Goal: Information Seeking & Learning: Compare options

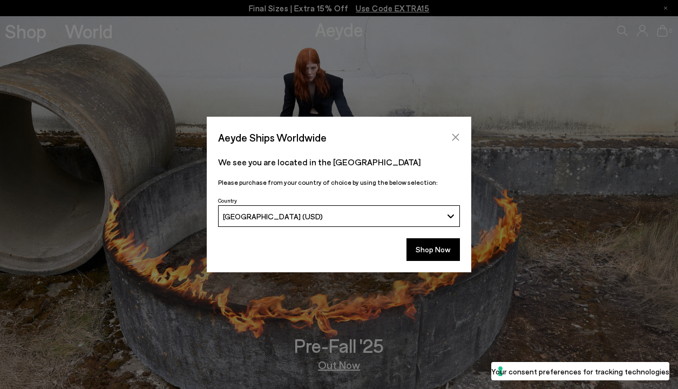
click at [455, 138] on icon "Close" at bounding box center [455, 137] width 7 height 7
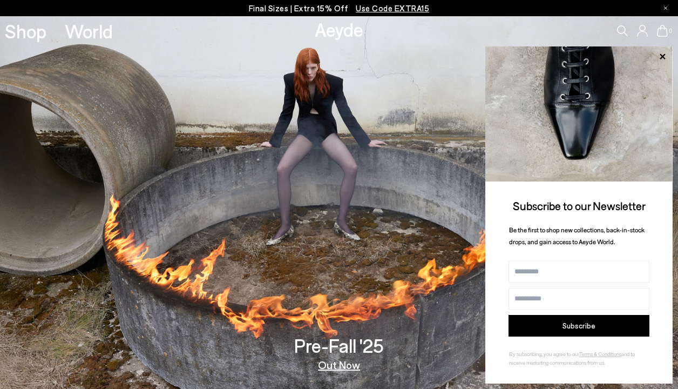
click at [340, 364] on link "Out Now" at bounding box center [339, 364] width 42 height 11
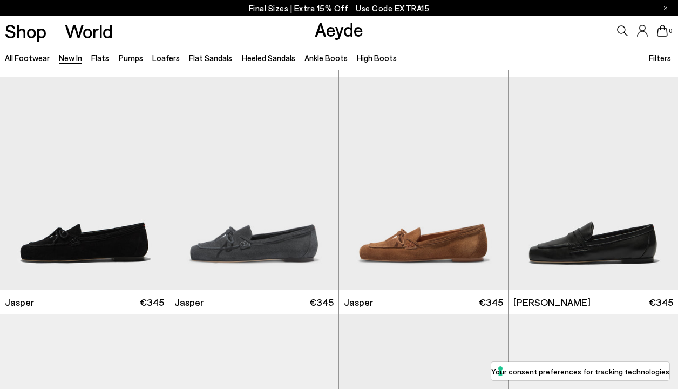
scroll to position [230, 0]
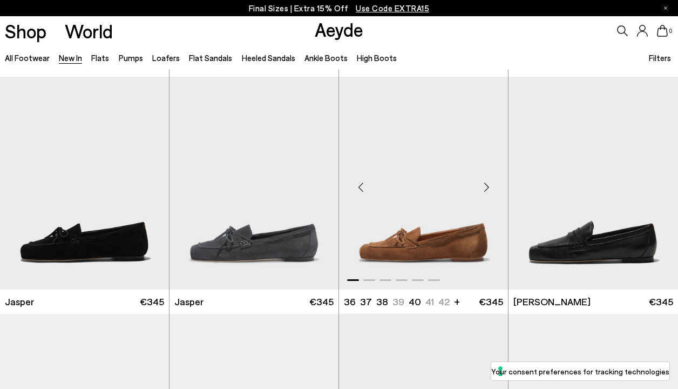
click at [405, 231] on img "1 / 6" at bounding box center [423, 183] width 169 height 213
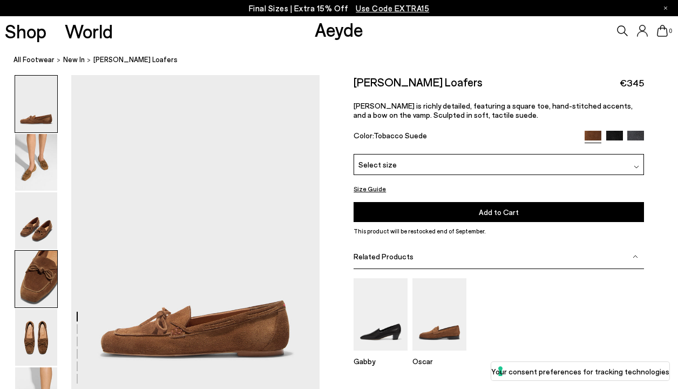
click at [49, 281] on img at bounding box center [36, 278] width 42 height 57
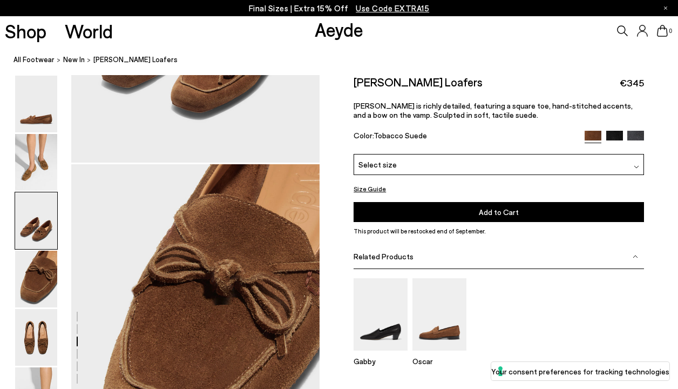
scroll to position [906, 0]
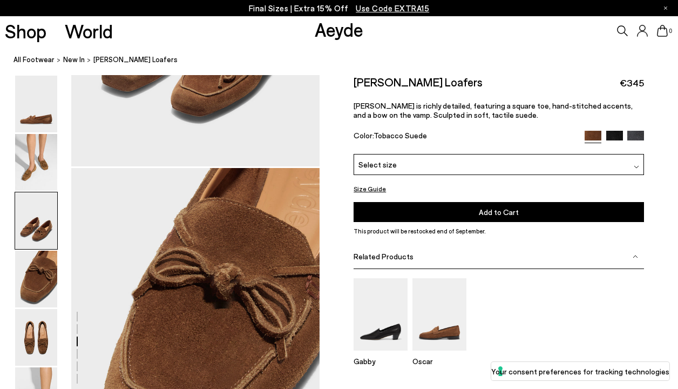
click at [615, 137] on img at bounding box center [614, 139] width 17 height 17
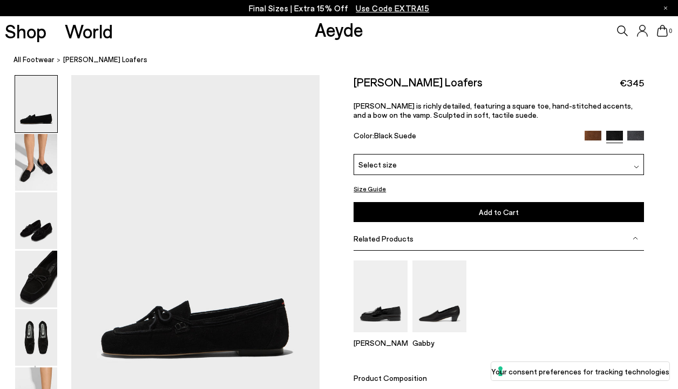
click at [633, 137] on img at bounding box center [635, 139] width 17 height 17
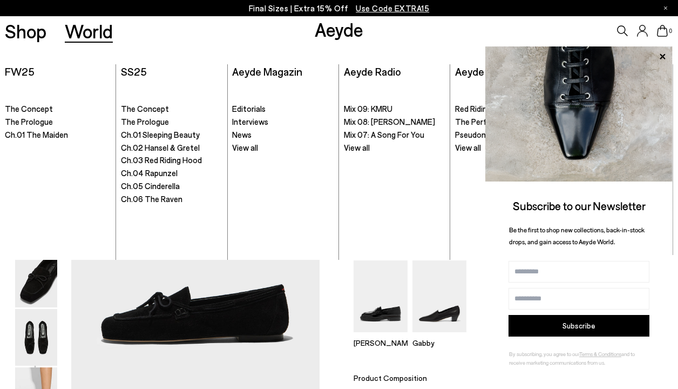
scroll to position [19, 0]
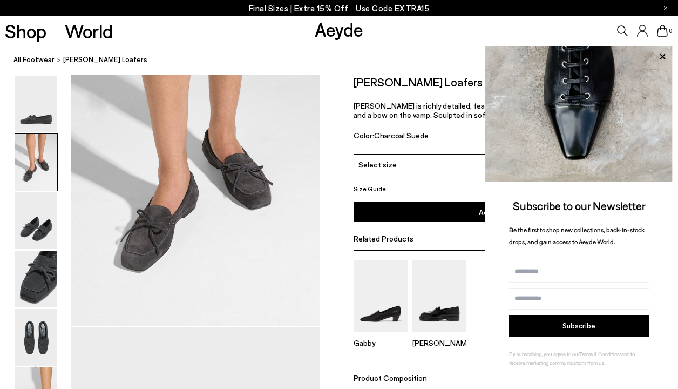
scroll to position [423, 0]
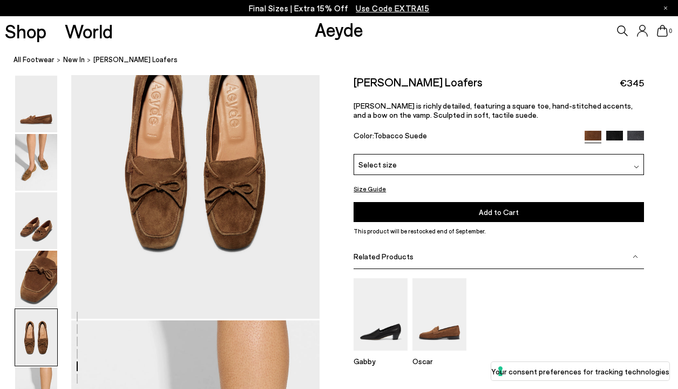
scroll to position [1400, 0]
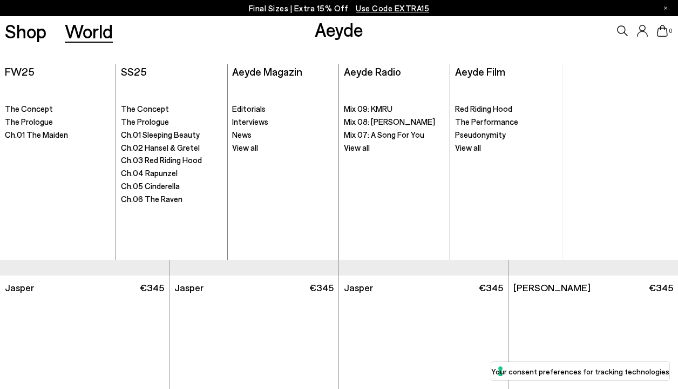
scroll to position [240, 0]
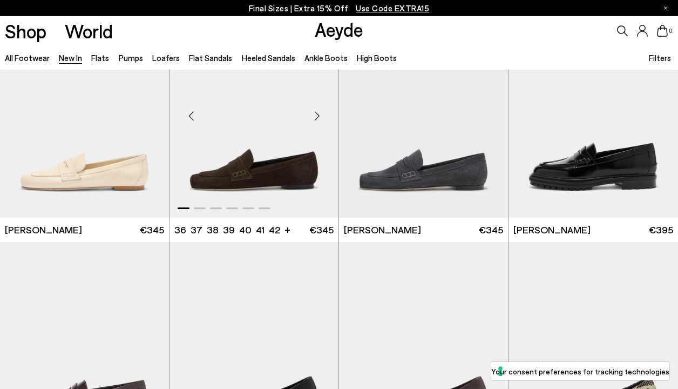
scroll to position [538, 0]
click at [419, 173] on img "1 / 6" at bounding box center [423, 111] width 169 height 213
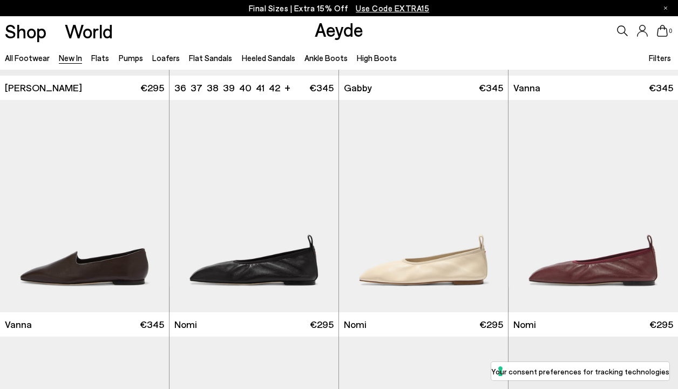
scroll to position [1391, 0]
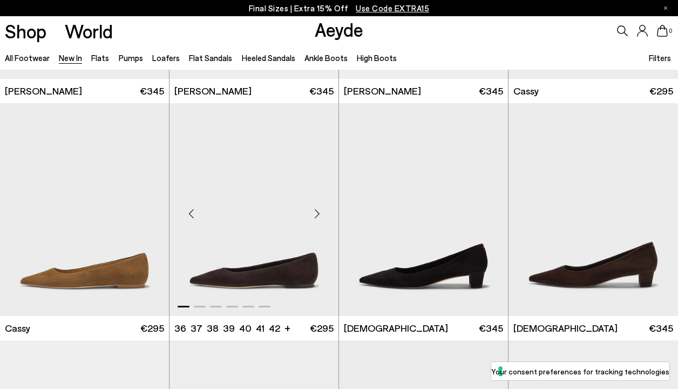
scroll to position [3755, 0]
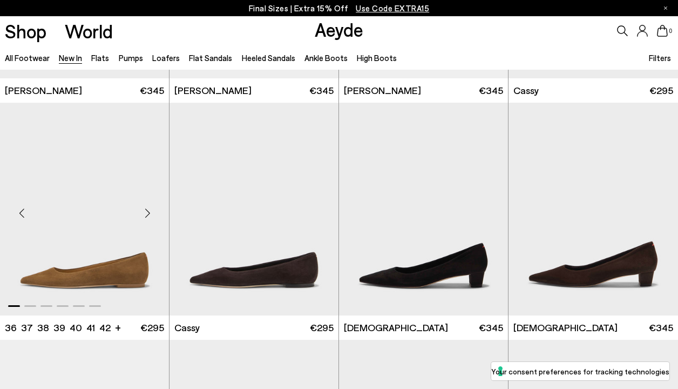
click at [70, 285] on img "1 / 6" at bounding box center [84, 209] width 169 height 213
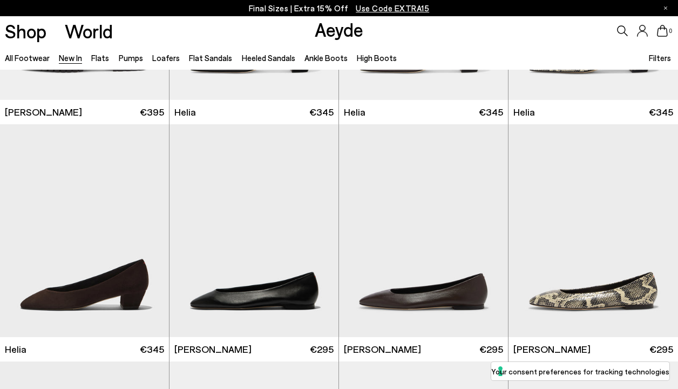
scroll to position [891, 0]
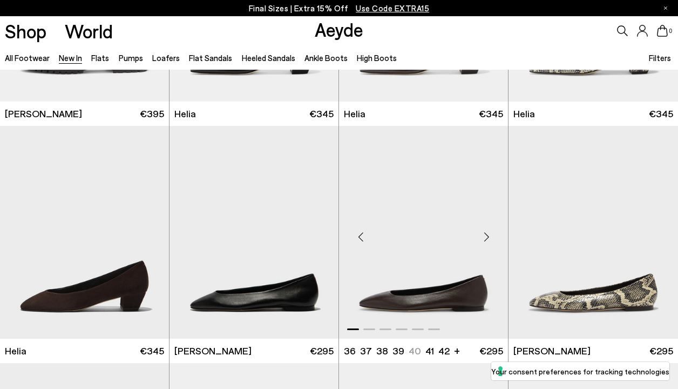
click at [412, 310] on img "1 / 6" at bounding box center [423, 232] width 169 height 213
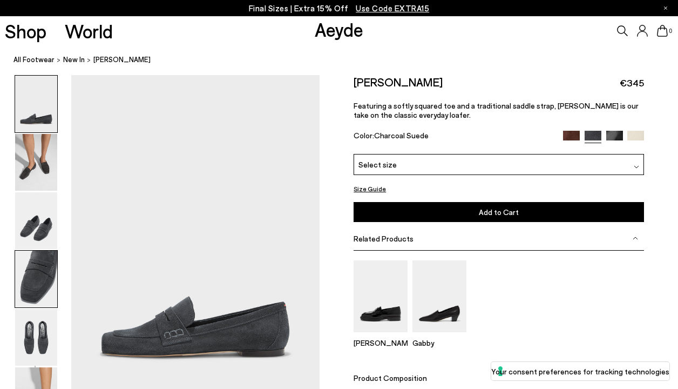
click at [43, 276] on img at bounding box center [36, 278] width 42 height 57
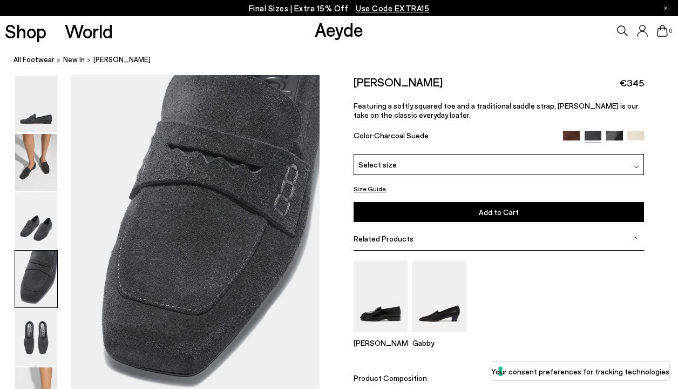
scroll to position [999, 0]
click at [35, 331] on img at bounding box center [36, 337] width 42 height 57
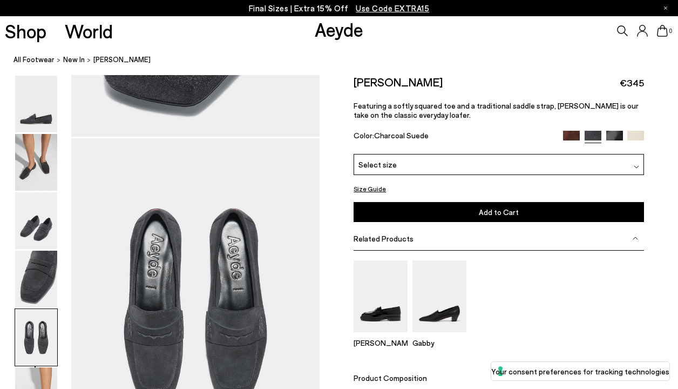
scroll to position [1332, 0]
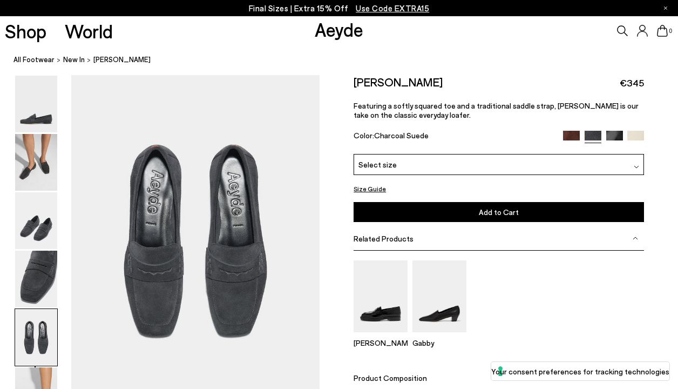
click at [360, 168] on span "Select size" at bounding box center [377, 164] width 38 height 11
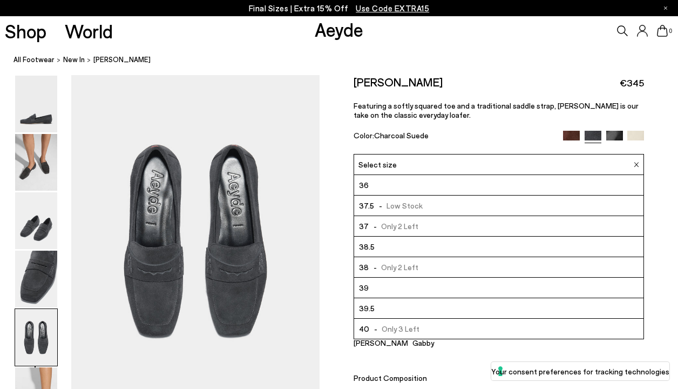
click at [571, 132] on img at bounding box center [571, 139] width 17 height 17
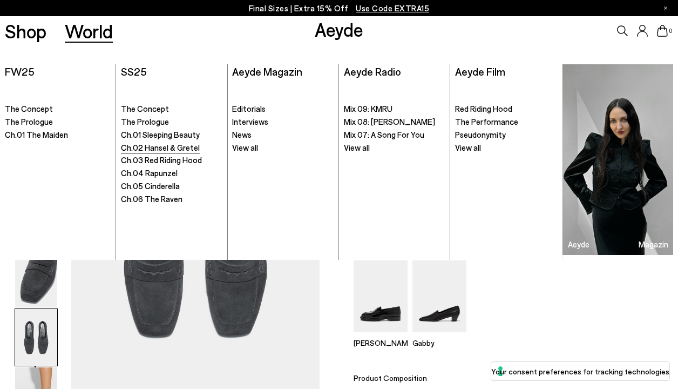
scroll to position [1349, 0]
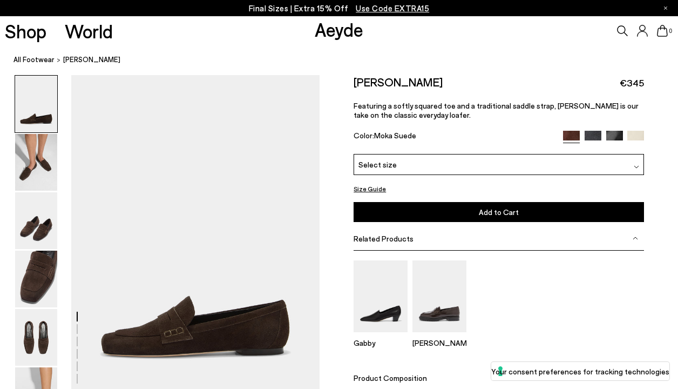
click at [537, 163] on div "Select size" at bounding box center [498, 164] width 290 height 21
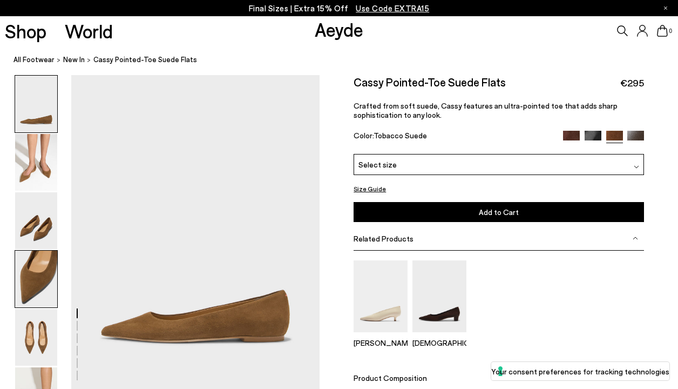
click at [17, 279] on img at bounding box center [36, 278] width 42 height 57
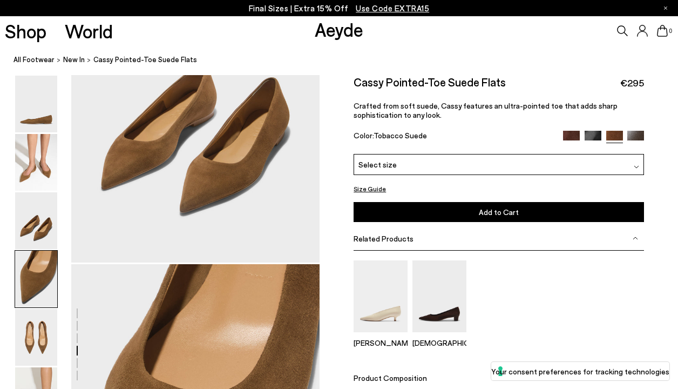
scroll to position [982, 0]
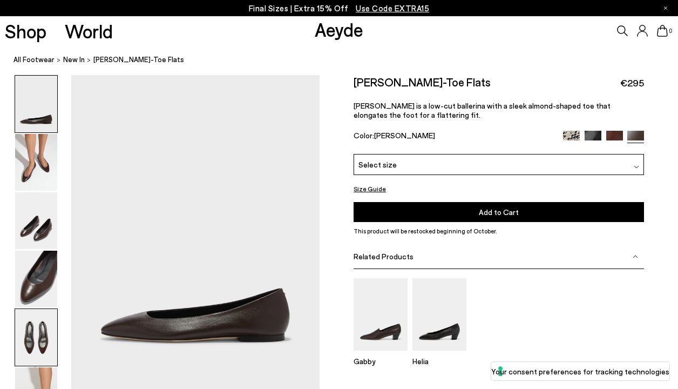
click at [39, 339] on img at bounding box center [36, 337] width 42 height 57
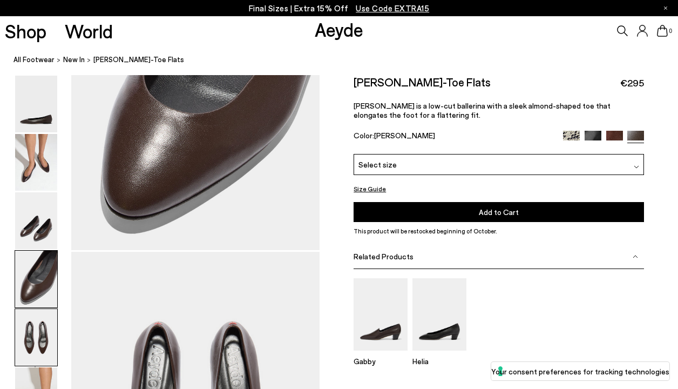
scroll to position [1314, 0]
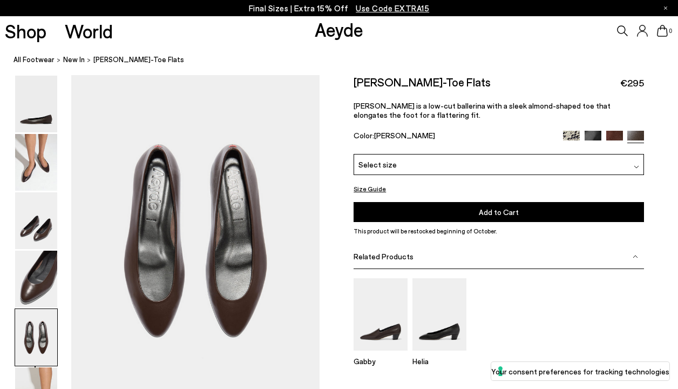
click at [570, 134] on img at bounding box center [571, 139] width 17 height 17
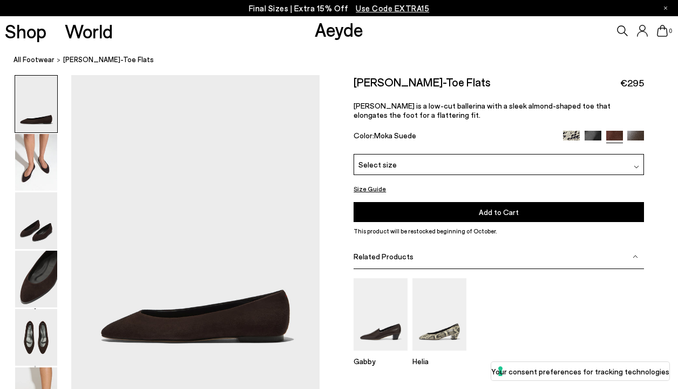
click at [636, 134] on img at bounding box center [635, 139] width 17 height 17
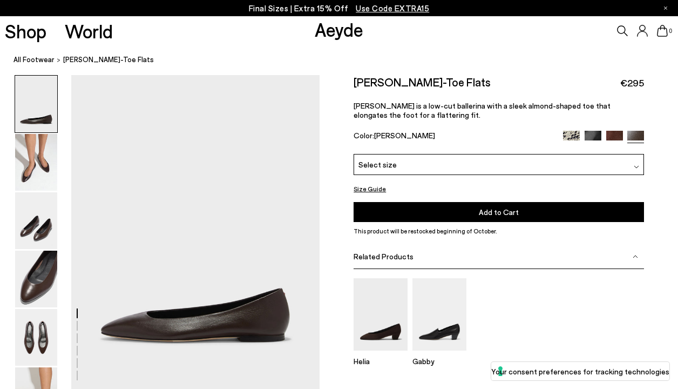
click at [615, 134] on img at bounding box center [614, 139] width 17 height 17
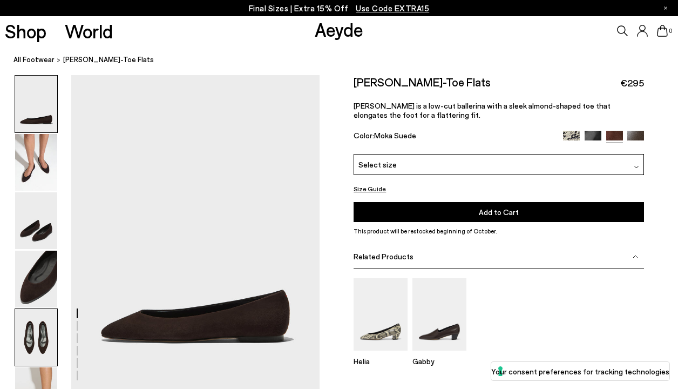
click at [40, 331] on img at bounding box center [36, 337] width 42 height 57
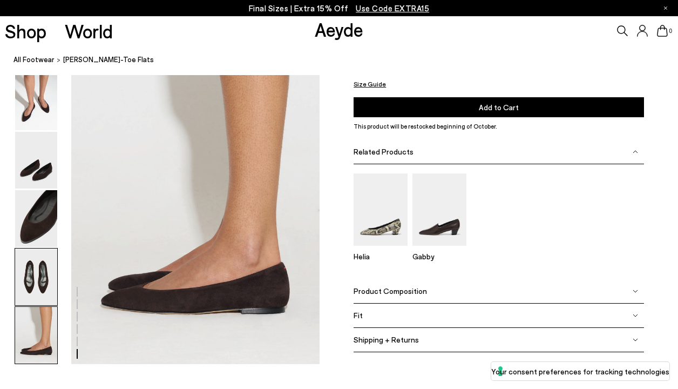
scroll to position [1694, 0]
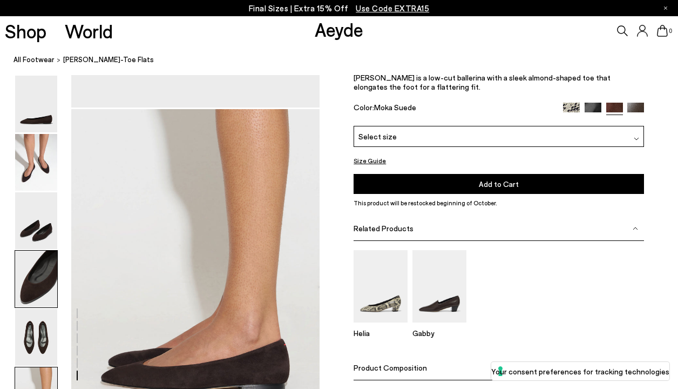
click at [48, 281] on img at bounding box center [36, 278] width 42 height 57
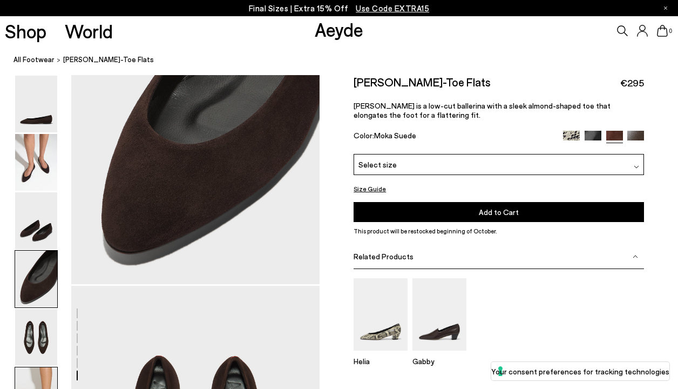
scroll to position [982, 0]
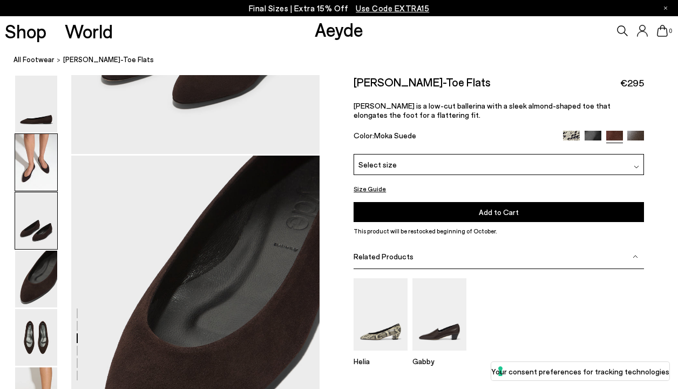
click at [32, 157] on img at bounding box center [36, 162] width 42 height 57
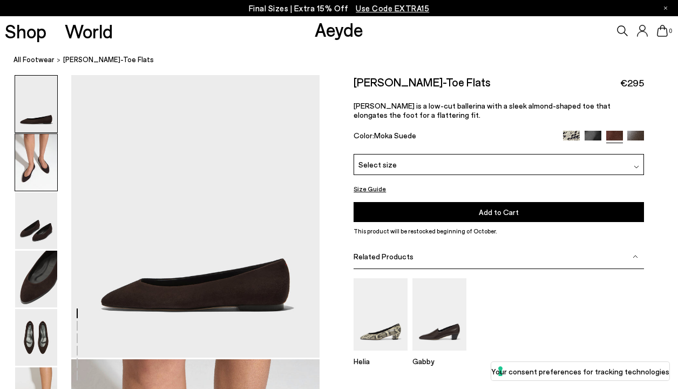
scroll to position [15, 0]
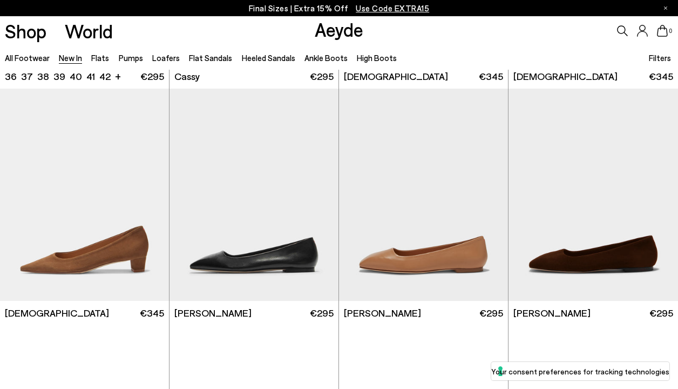
scroll to position [4007, 0]
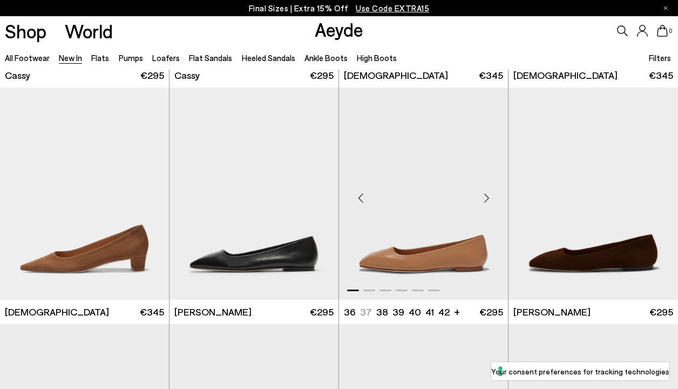
click at [403, 249] on img "1 / 6" at bounding box center [423, 193] width 169 height 213
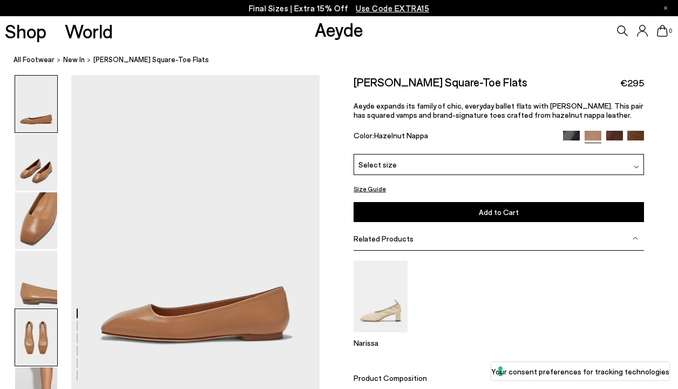
click at [45, 330] on img at bounding box center [36, 337] width 42 height 57
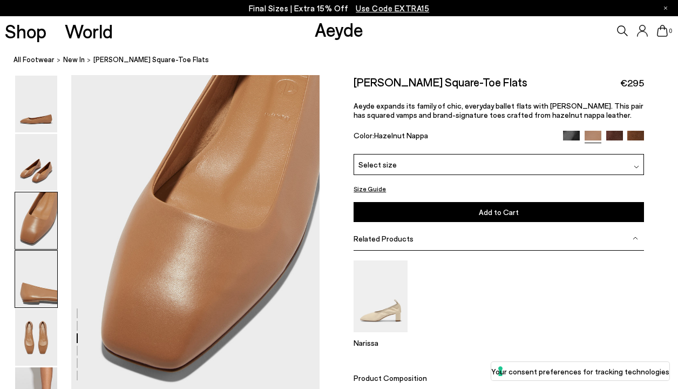
scroll to position [654, 0]
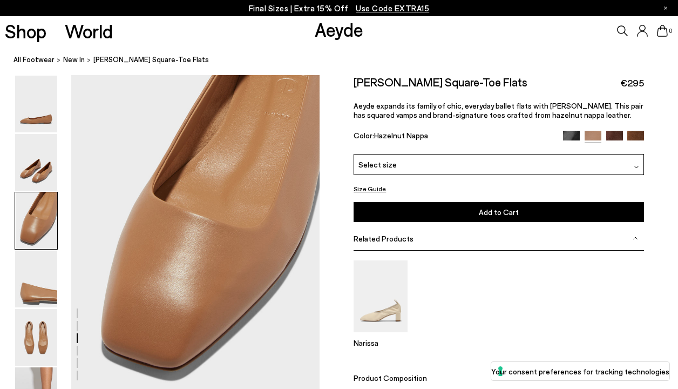
click at [637, 137] on img at bounding box center [635, 139] width 17 height 17
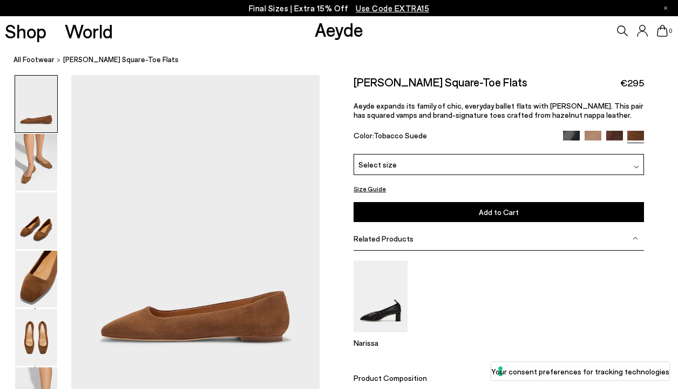
click at [616, 136] on img at bounding box center [614, 139] width 17 height 17
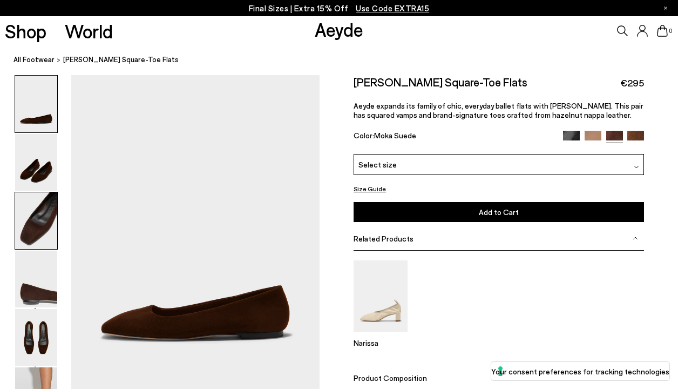
click at [26, 223] on img at bounding box center [36, 220] width 42 height 57
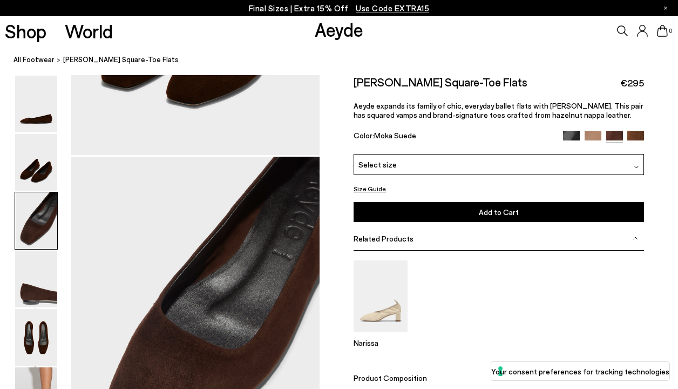
scroll to position [649, 0]
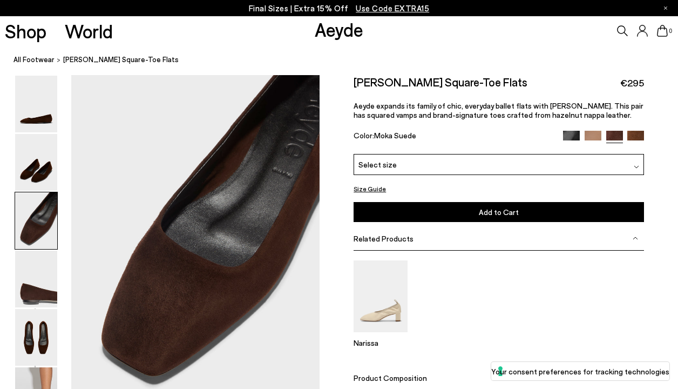
click at [570, 137] on img at bounding box center [571, 139] width 17 height 17
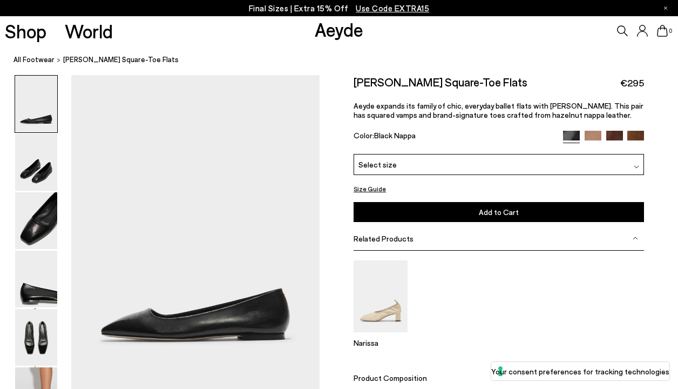
click at [613, 134] on img at bounding box center [614, 139] width 17 height 17
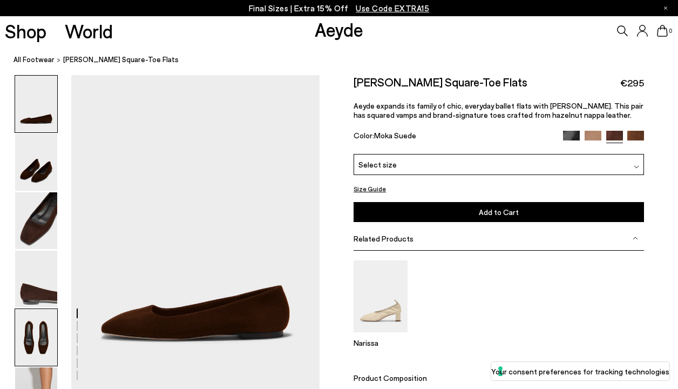
click at [36, 331] on img at bounding box center [36, 337] width 42 height 57
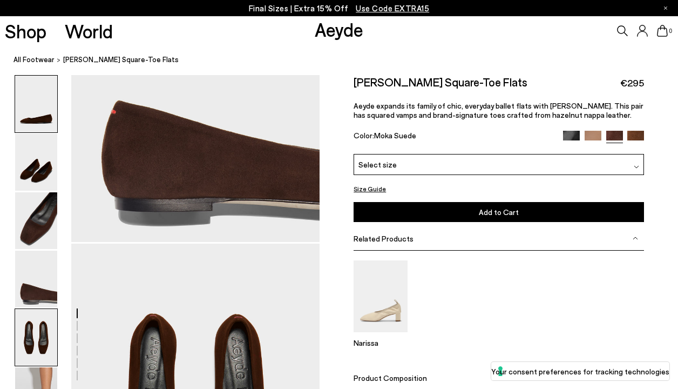
scroll to position [1314, 0]
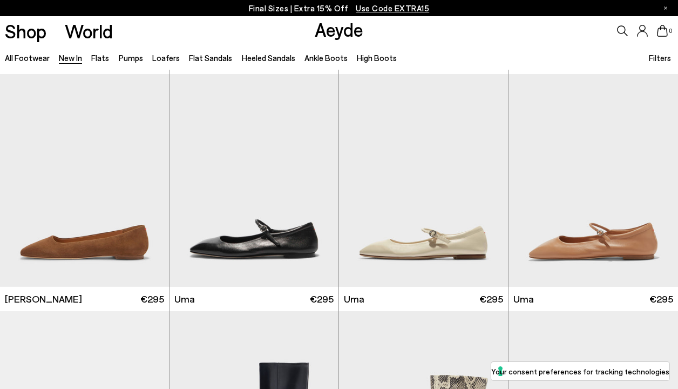
scroll to position [4275, 0]
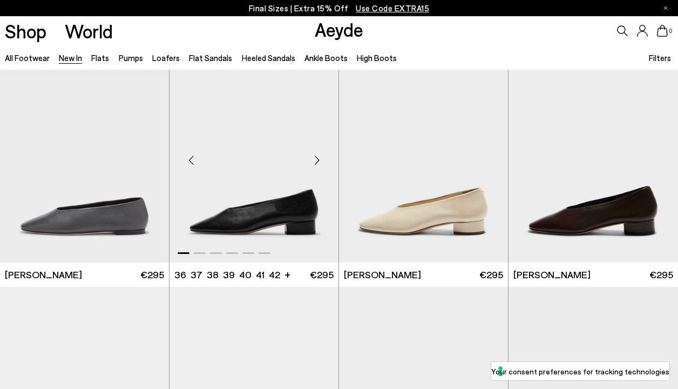
scroll to position [5228, 0]
click at [128, 199] on img "1 / 6" at bounding box center [84, 156] width 169 height 213
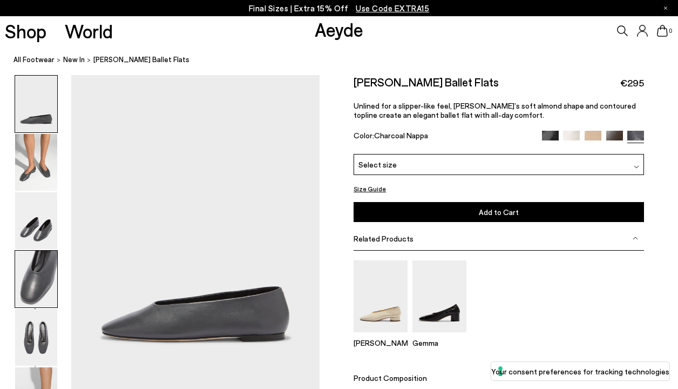
click at [38, 299] on img at bounding box center [36, 278] width 42 height 57
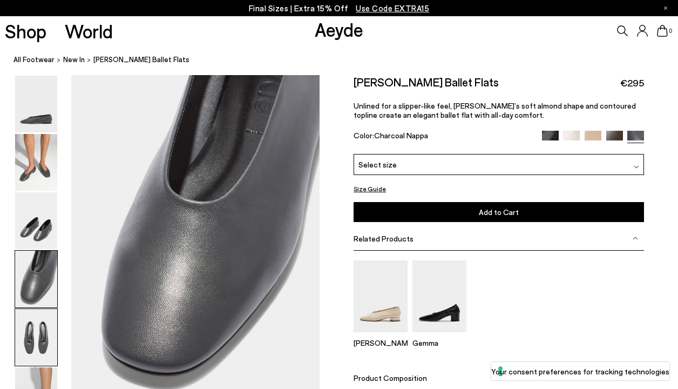
click at [37, 337] on img at bounding box center [36, 337] width 42 height 57
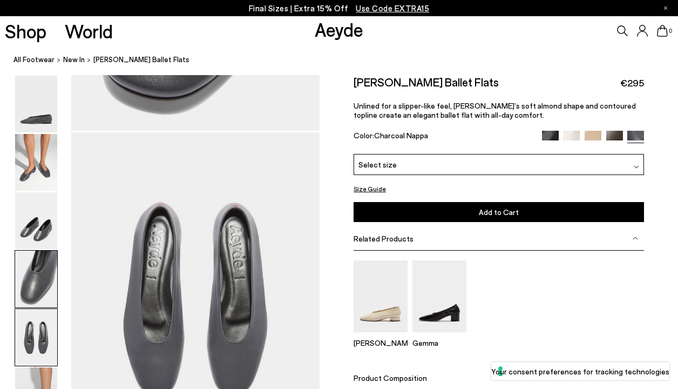
scroll to position [1314, 0]
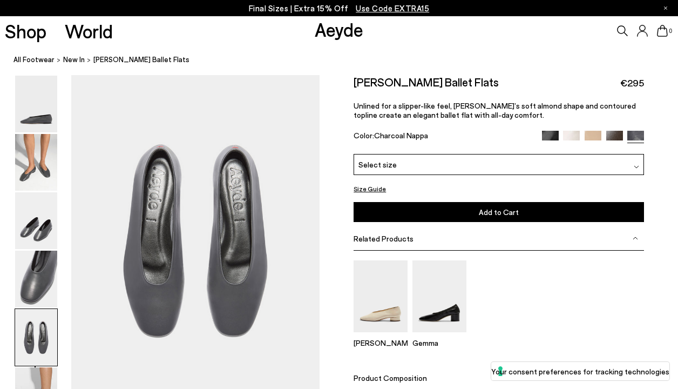
click at [615, 133] on img at bounding box center [614, 139] width 17 height 17
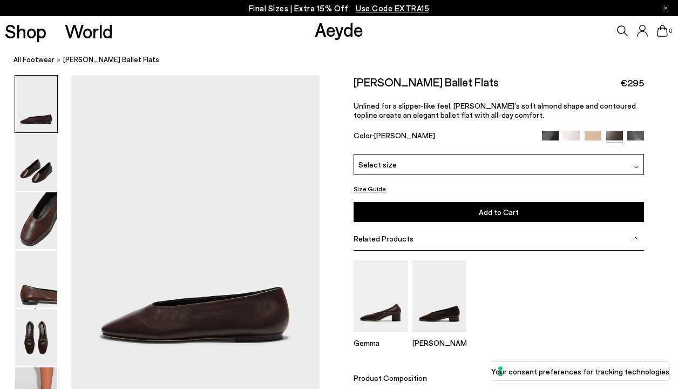
click at [591, 135] on img at bounding box center [592, 139] width 17 height 17
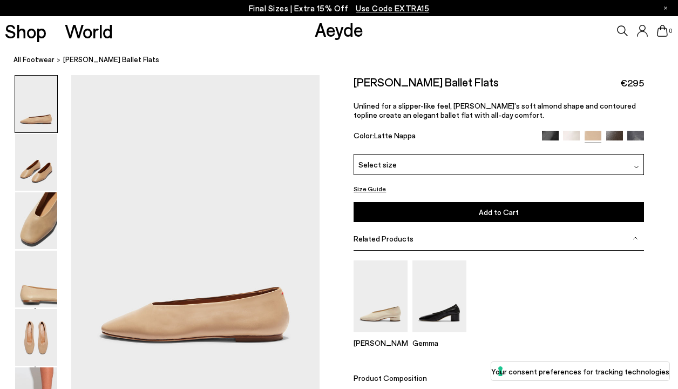
click at [574, 135] on img at bounding box center [571, 139] width 17 height 17
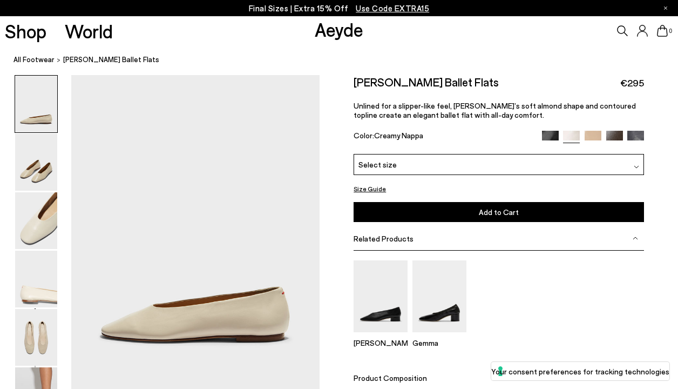
click at [553, 130] on div "Kirsten Ballet Flats €295 Unlined for a slipper-like feel, Kirsten’s soft almon…" at bounding box center [498, 114] width 290 height 79
click at [551, 133] on img at bounding box center [550, 139] width 17 height 17
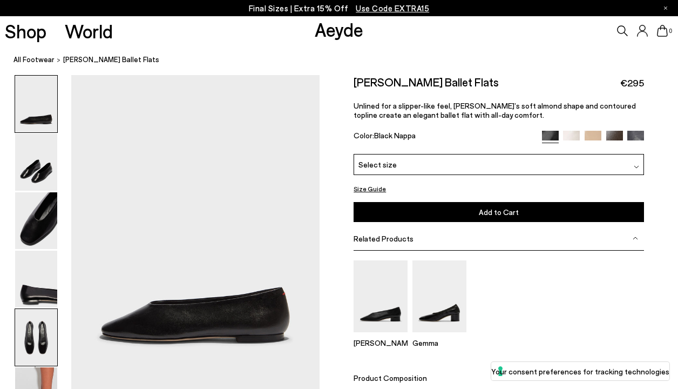
click at [46, 316] on img at bounding box center [36, 337] width 42 height 57
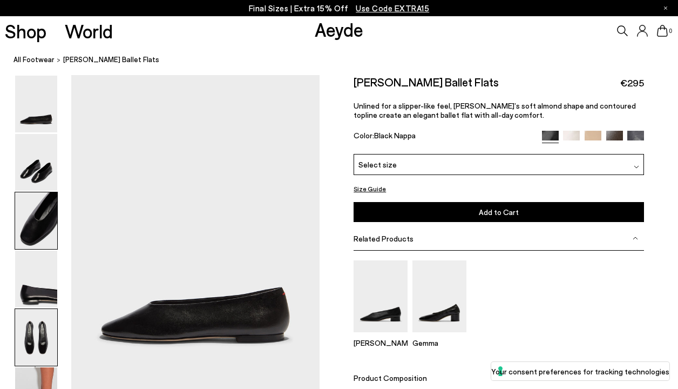
scroll to position [1314, 0]
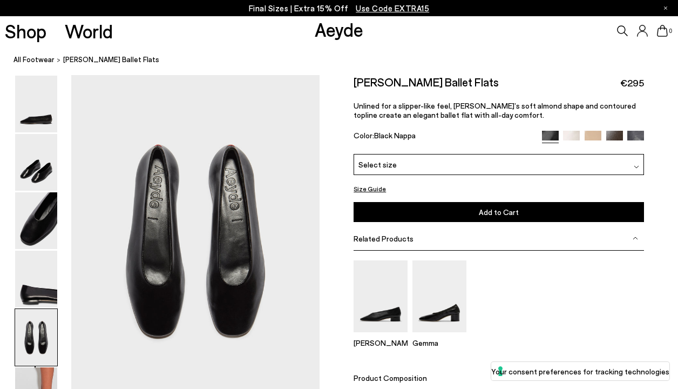
click at [468, 160] on div "Select size" at bounding box center [498, 164] width 290 height 21
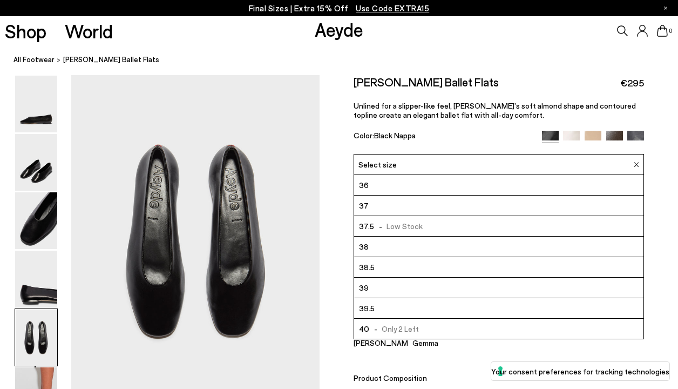
click at [612, 135] on img at bounding box center [614, 139] width 17 height 17
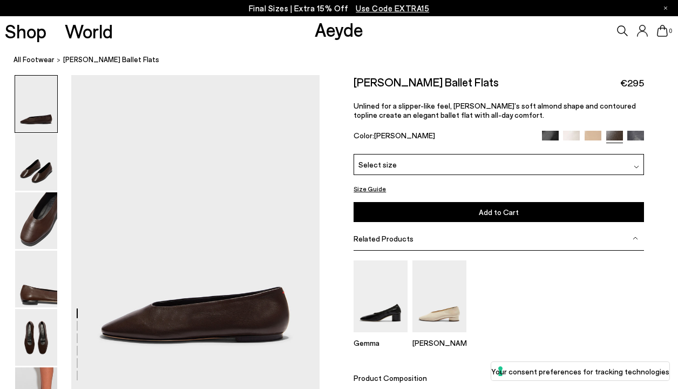
click at [572, 164] on div "Select size" at bounding box center [498, 164] width 290 height 21
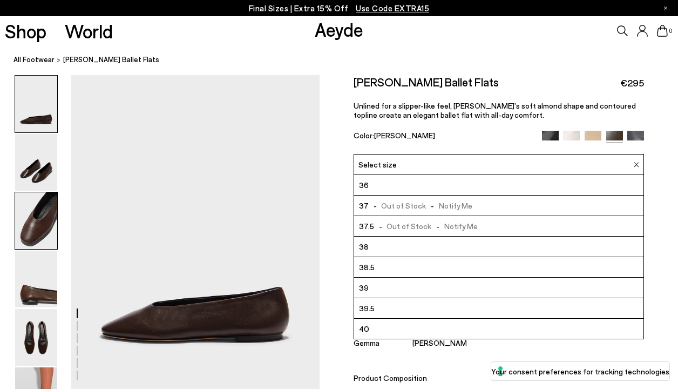
click at [40, 222] on img at bounding box center [36, 220] width 42 height 57
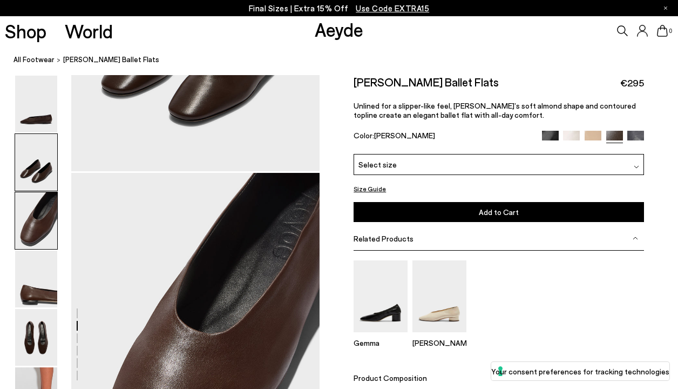
scroll to position [649, 0]
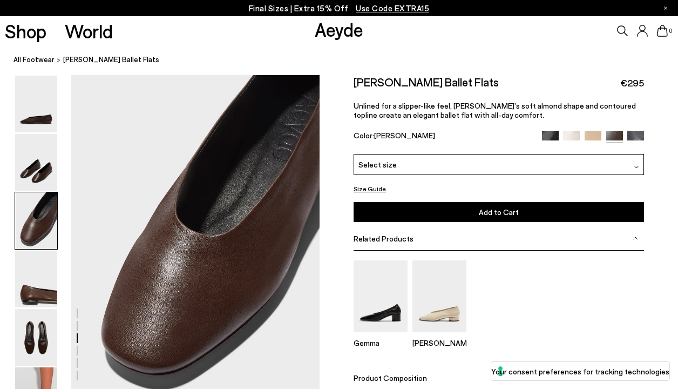
click at [349, 167] on div "Size Guide Shoes Belt Our shoes come in European sizing. The easiest way to mea…" at bounding box center [498, 250] width 358 height 351
click at [373, 166] on span "Select size" at bounding box center [377, 164] width 38 height 11
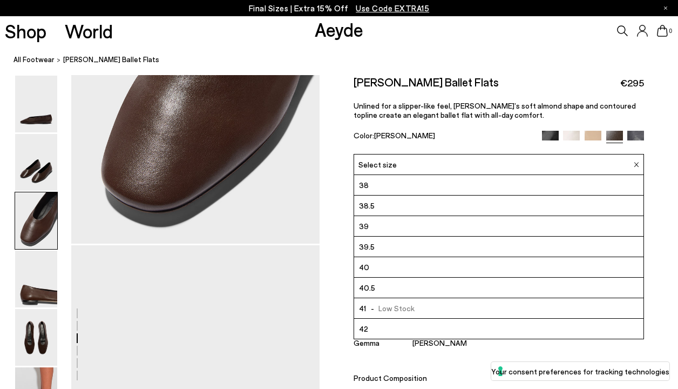
scroll to position [62, 0]
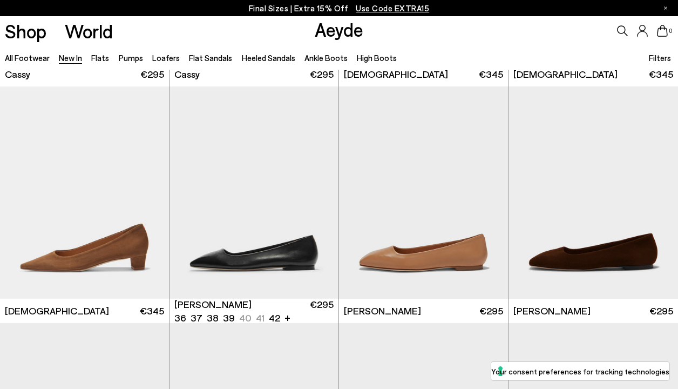
scroll to position [2470, 0]
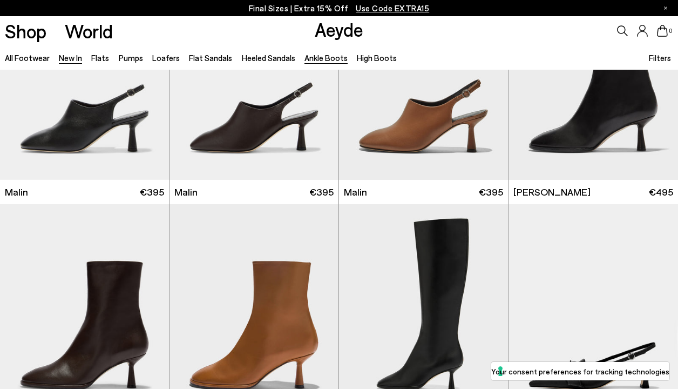
click at [312, 57] on link "Ankle Boots" at bounding box center [325, 58] width 43 height 10
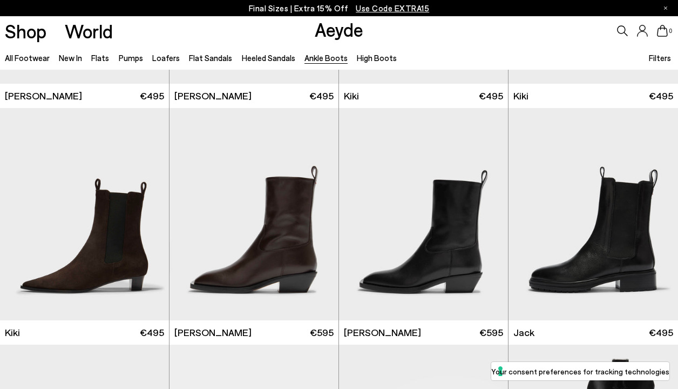
scroll to position [1384, 0]
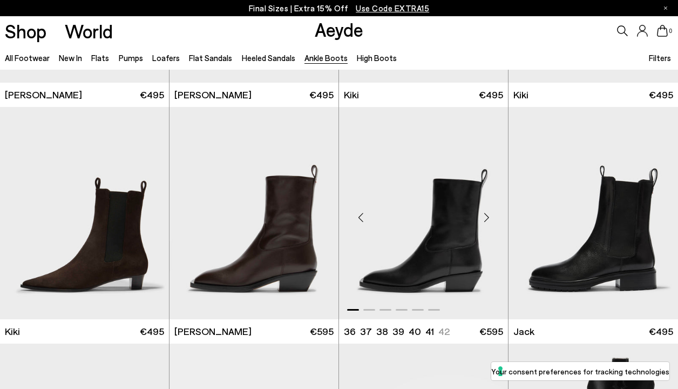
click at [460, 241] on img "1 / 6" at bounding box center [423, 213] width 169 height 213
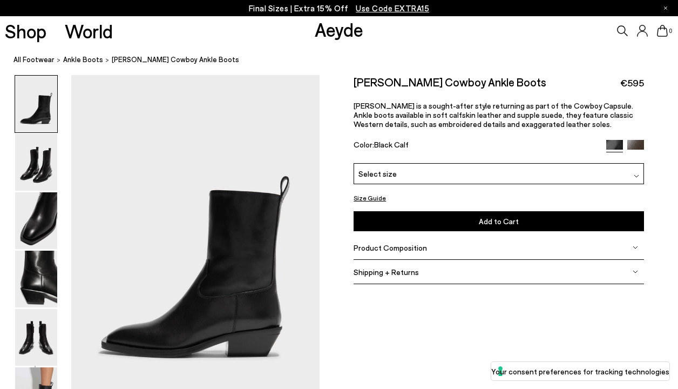
click at [637, 140] on img at bounding box center [635, 148] width 17 height 17
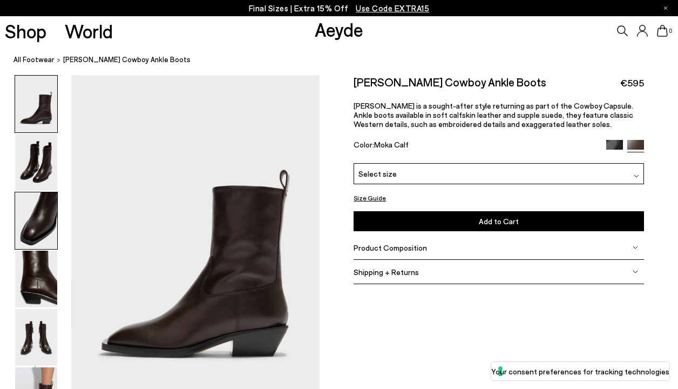
click at [44, 233] on img at bounding box center [36, 220] width 42 height 57
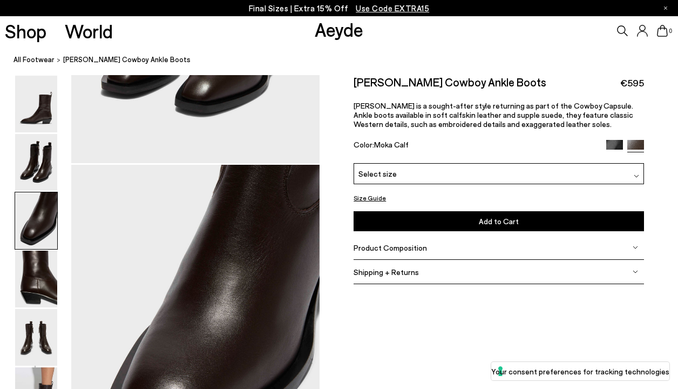
scroll to position [666, 0]
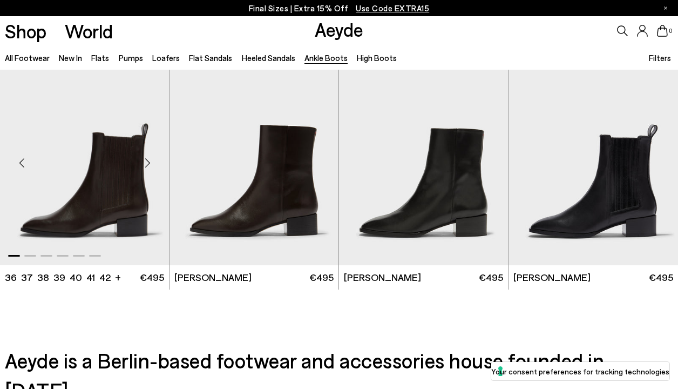
scroll to position [1913, 0]
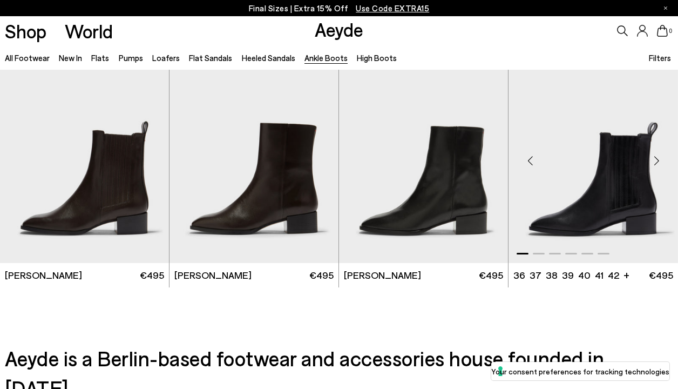
click at [623, 172] on img "1 / 6" at bounding box center [592, 156] width 169 height 213
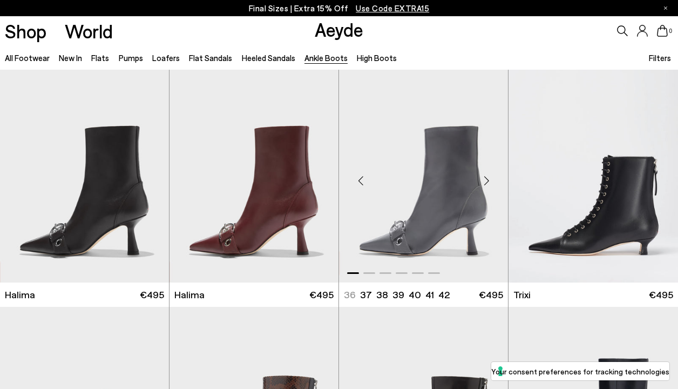
scroll to position [0, 0]
click at [101, 57] on link "Flats" at bounding box center [100, 58] width 18 height 10
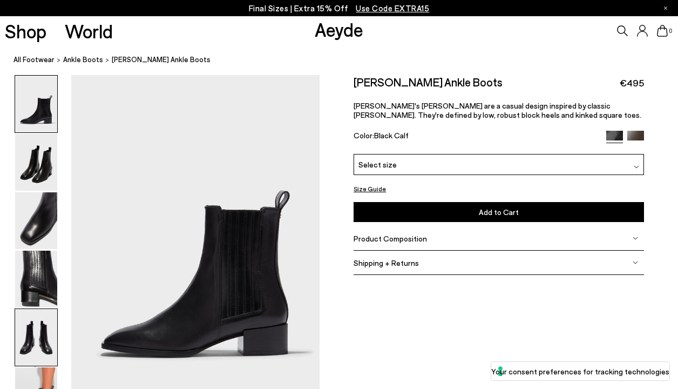
click at [39, 339] on img at bounding box center [36, 337] width 42 height 57
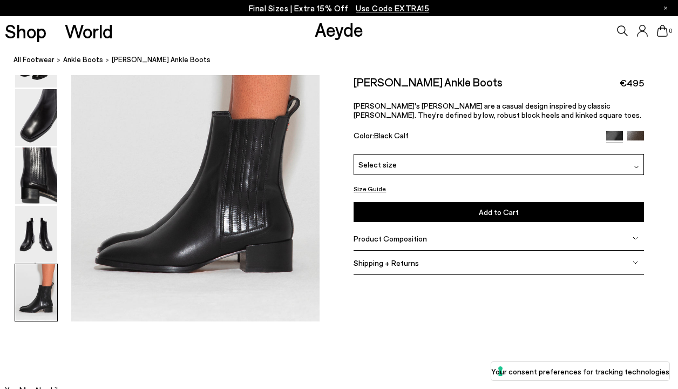
scroll to position [1750, 0]
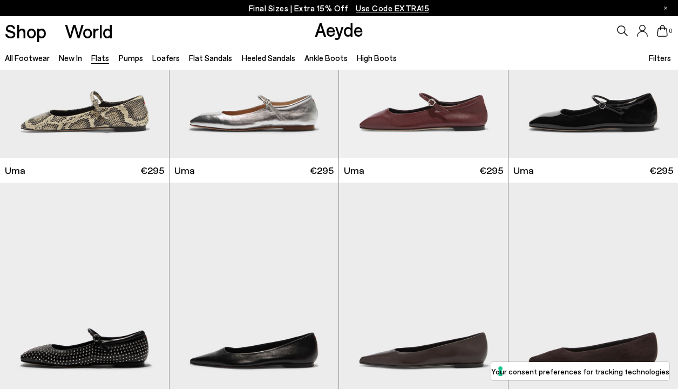
scroll to position [831, 0]
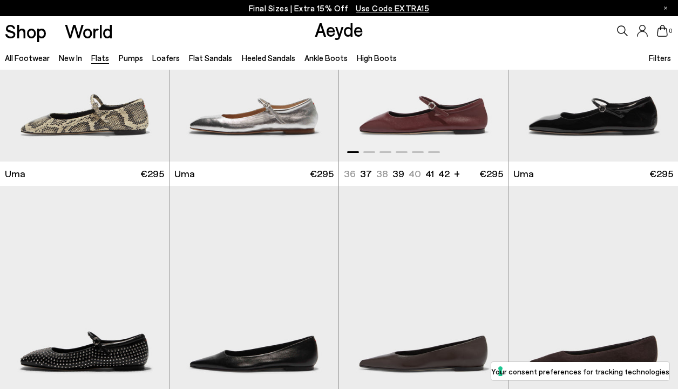
click at [407, 131] on img "1 / 6" at bounding box center [423, 55] width 169 height 213
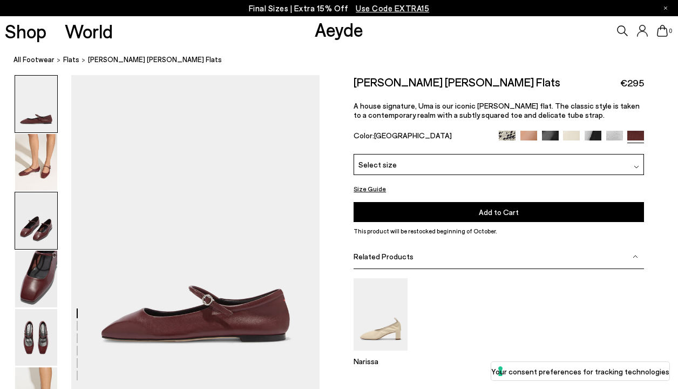
click at [38, 230] on img at bounding box center [36, 220] width 42 height 57
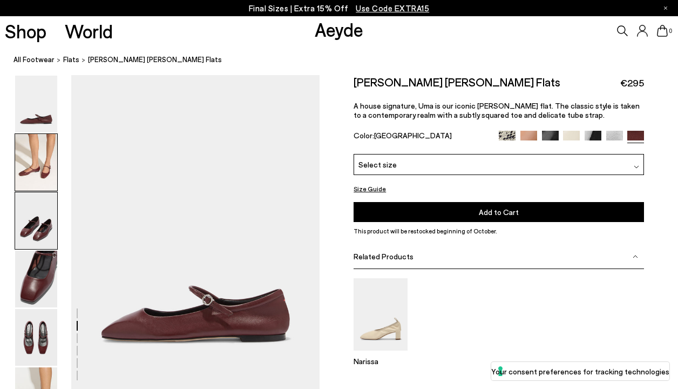
scroll to position [649, 0]
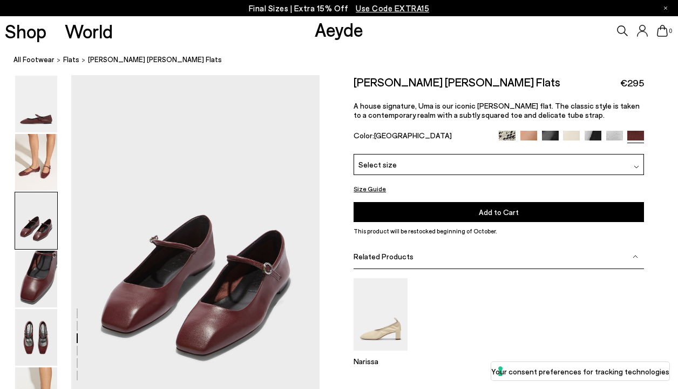
click at [549, 135] on img at bounding box center [550, 139] width 17 height 17
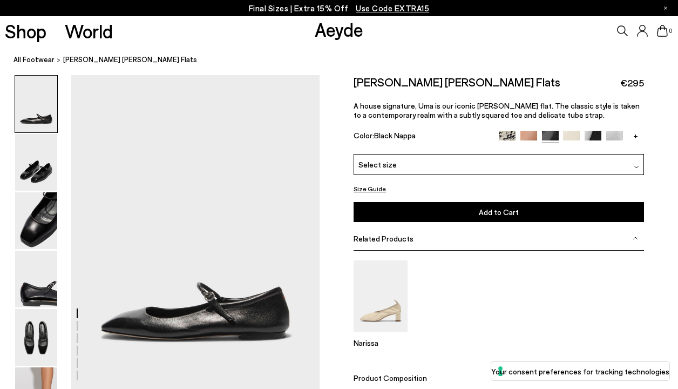
click at [504, 134] on img at bounding box center [507, 139] width 17 height 17
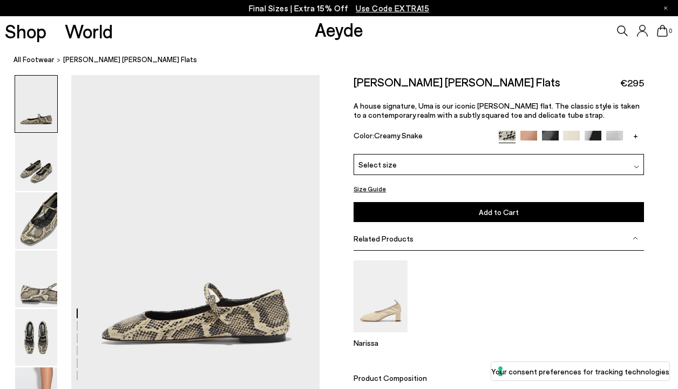
click at [596, 133] on img at bounding box center [592, 139] width 17 height 17
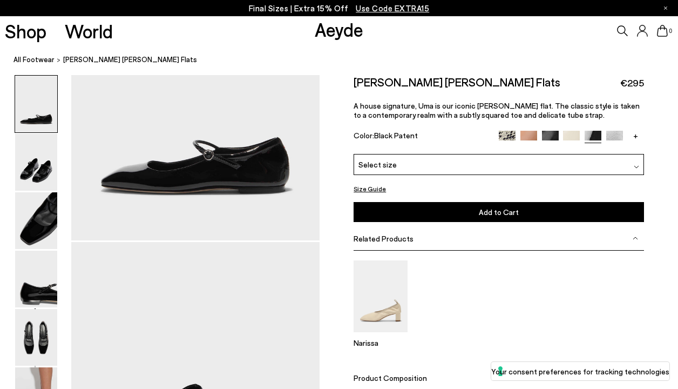
scroll to position [149, 0]
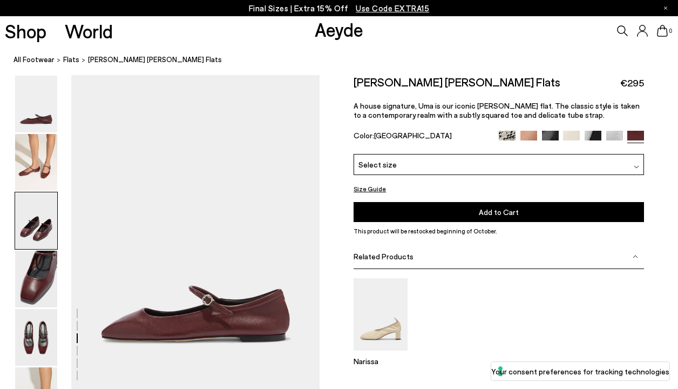
scroll to position [649, 0]
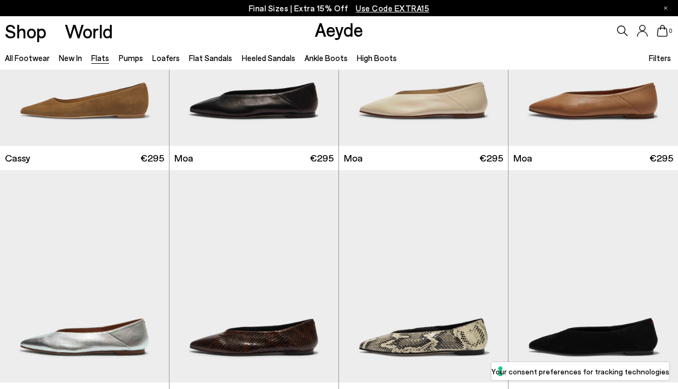
scroll to position [1321, 0]
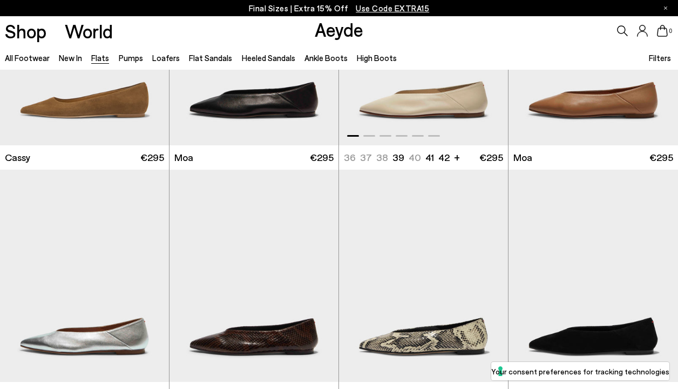
click at [405, 100] on img "1 / 6" at bounding box center [423, 39] width 169 height 213
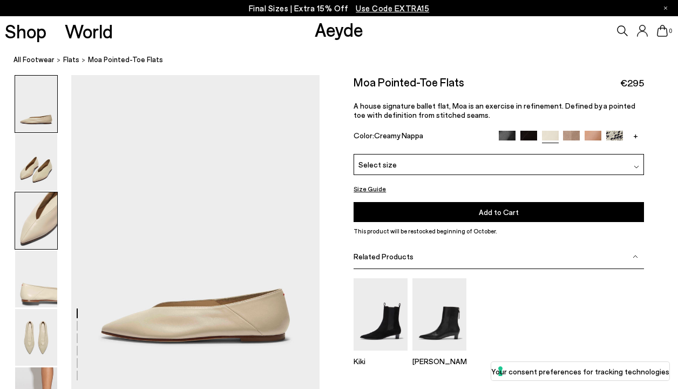
click at [37, 233] on img at bounding box center [36, 220] width 42 height 57
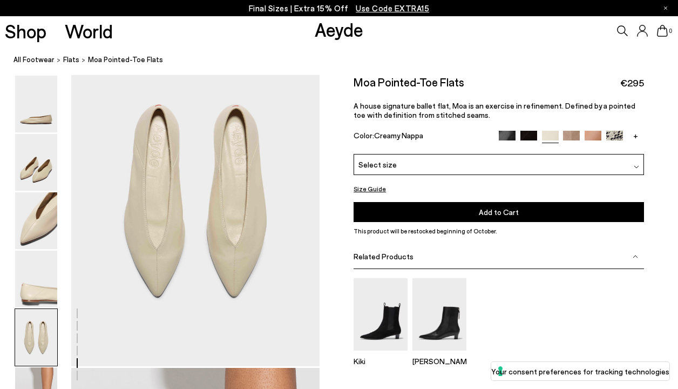
scroll to position [1352, 0]
click at [508, 133] on img at bounding box center [507, 139] width 17 height 17
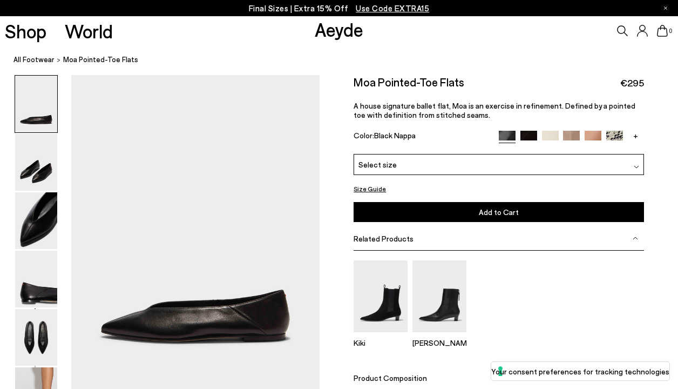
click at [529, 131] on img at bounding box center [528, 139] width 17 height 17
